Goal: Task Accomplishment & Management: Manage account settings

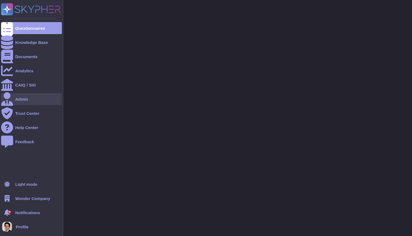
click at [19, 102] on div "Admin" at bounding box center [31, 99] width 61 height 12
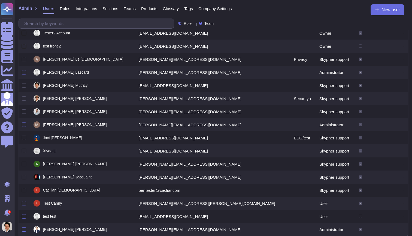
scroll to position [15, 0]
click at [228, 13] on div "Company Settings" at bounding box center [212, 9] width 39 height 11
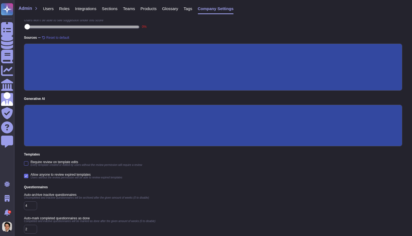
scroll to position [67, 0]
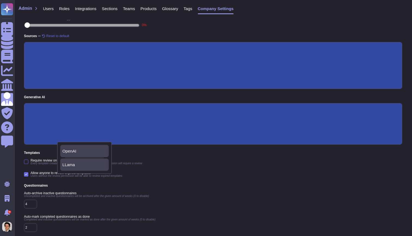
click at [76, 148] on div "OpenAI" at bounding box center [84, 150] width 44 height 5
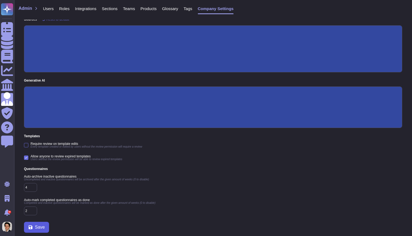
scroll to position [84, 0]
click at [27, 227] on button "Save" at bounding box center [36, 226] width 25 height 11
